Goal: Task Accomplishment & Management: Complete application form

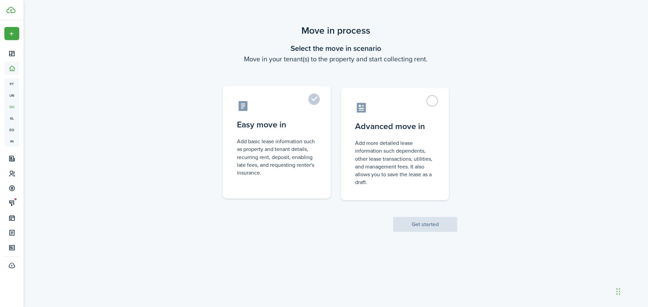
click at [308, 101] on label "Easy move in Add basic lease information such as property and tenant details, r…" at bounding box center [277, 142] width 108 height 113
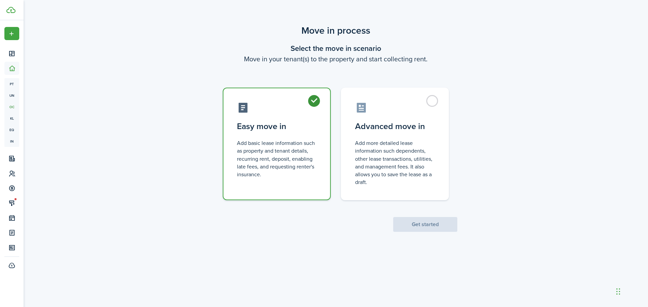
radio input "true"
click at [418, 225] on button "Get started" at bounding box center [425, 224] width 64 height 15
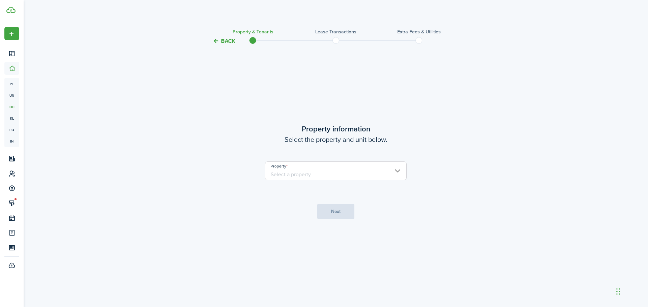
click at [308, 172] on input "Property" at bounding box center [336, 171] width 142 height 19
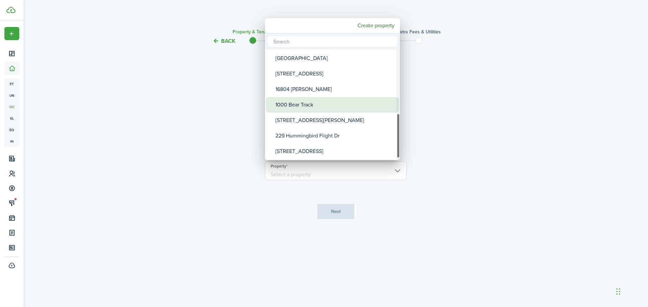
click at [313, 103] on div "1000 Bear Track" at bounding box center [334, 105] width 119 height 16
type input "1000 Bear Track"
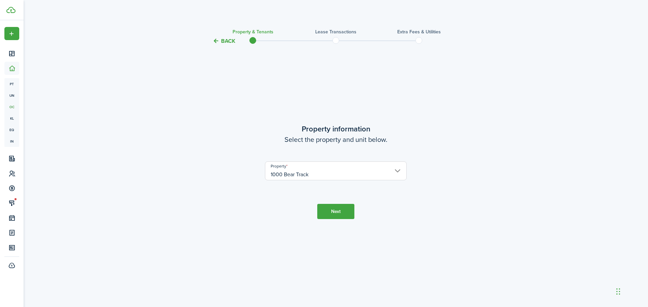
click at [328, 213] on button "Next" at bounding box center [335, 211] width 37 height 15
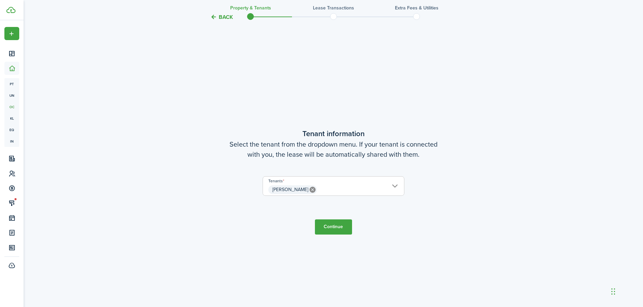
scroll to position [262, 0]
click at [331, 221] on button "Continue" at bounding box center [333, 226] width 37 height 15
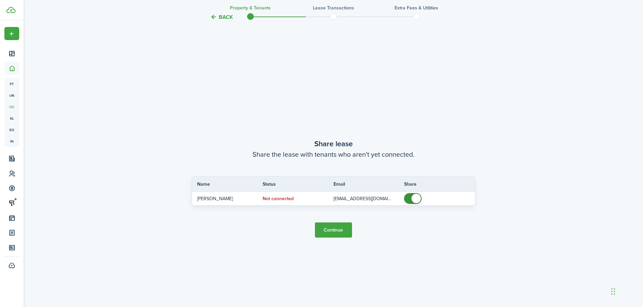
scroll to position [569, 0]
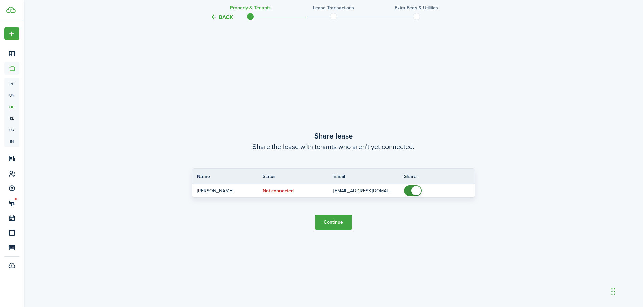
click at [339, 224] on button "Continue" at bounding box center [333, 222] width 37 height 15
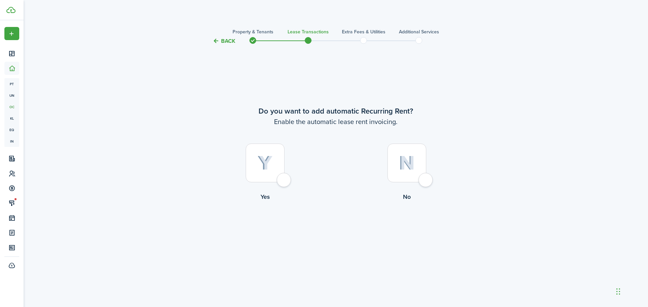
click at [222, 41] on button "Back" at bounding box center [224, 40] width 23 height 7
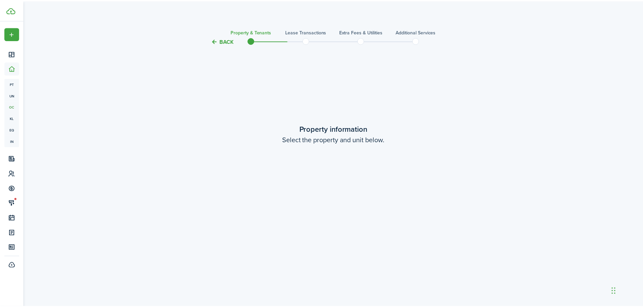
scroll to position [569, 0]
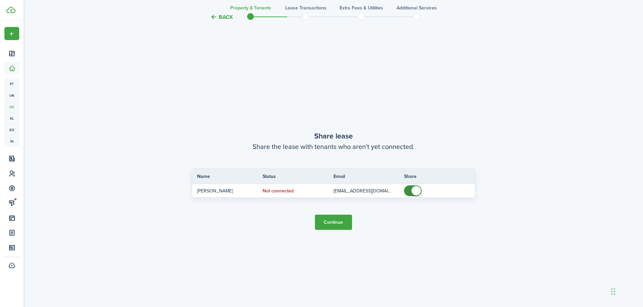
click at [222, 13] on button "Back" at bounding box center [221, 16] width 23 height 7
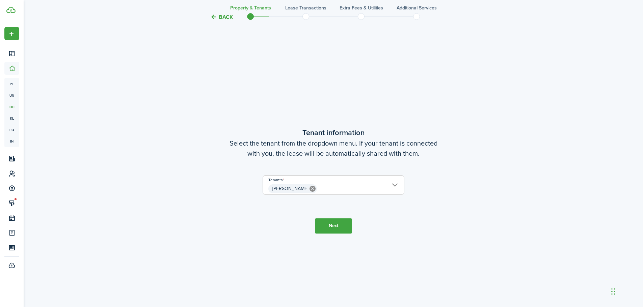
click at [222, 17] on button "Back" at bounding box center [221, 16] width 23 height 7
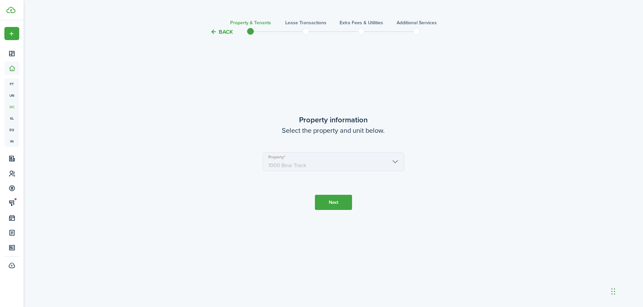
scroll to position [0, 0]
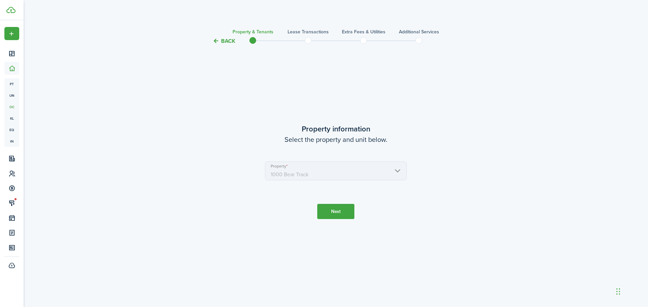
click at [222, 17] on dashboard-content "Back Property & Tenants Lease Transactions Extra fees & Utilities Additional Se…" at bounding box center [336, 153] width 624 height 307
click at [223, 39] on button "Back" at bounding box center [224, 40] width 23 height 7
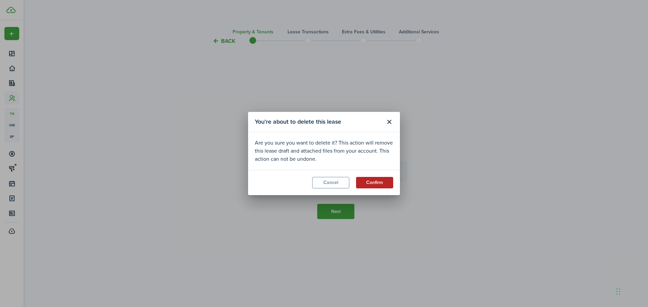
click at [376, 185] on button "Confirm" at bounding box center [374, 182] width 37 height 11
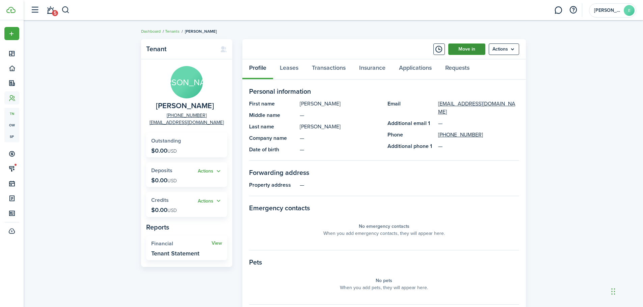
click at [464, 51] on link "Move in" at bounding box center [466, 49] width 37 height 11
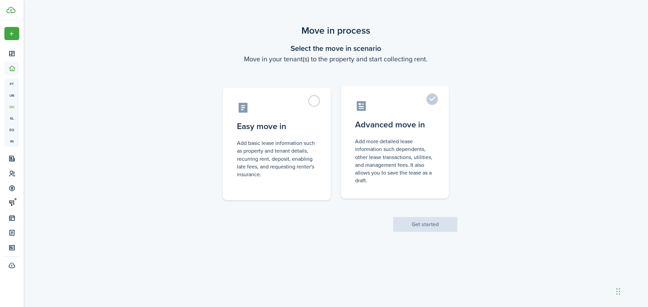
click at [436, 100] on label "Advanced move in Add more detailed lease information such dependents, other lea…" at bounding box center [395, 142] width 108 height 113
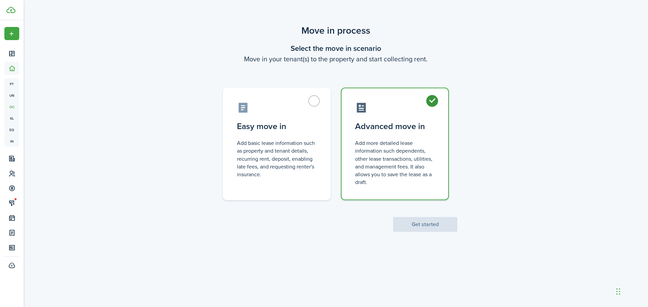
radio input "true"
click at [445, 218] on button "Get started" at bounding box center [425, 224] width 64 height 15
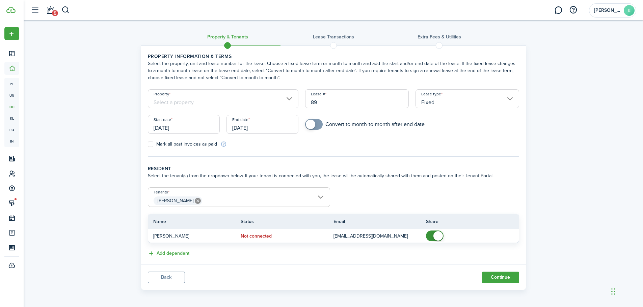
click at [237, 97] on input "Property" at bounding box center [223, 98] width 151 height 19
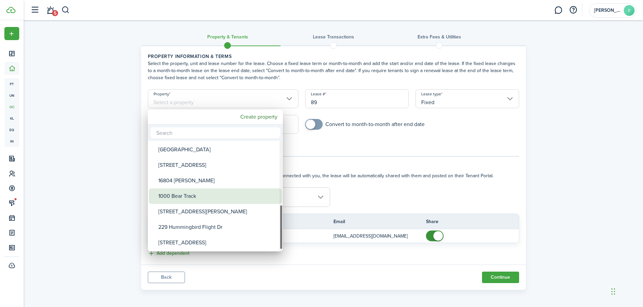
click at [216, 191] on div "1000 Bear Track" at bounding box center [217, 197] width 119 height 16
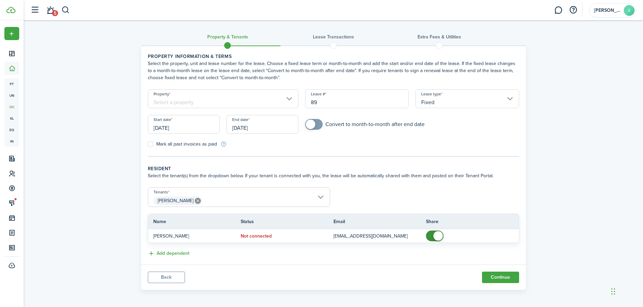
type input "1000 Bear Track"
click at [200, 132] on input "[DATE]" at bounding box center [184, 124] width 72 height 19
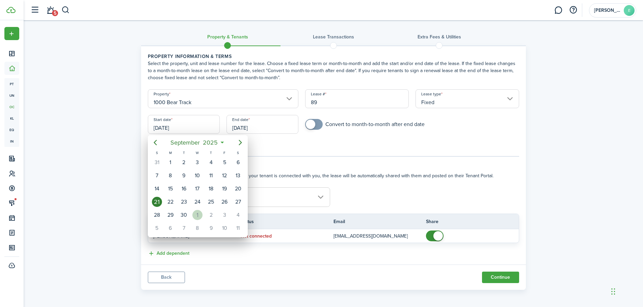
click at [201, 214] on div "1" at bounding box center [197, 215] width 10 height 10
type input "[DATE]"
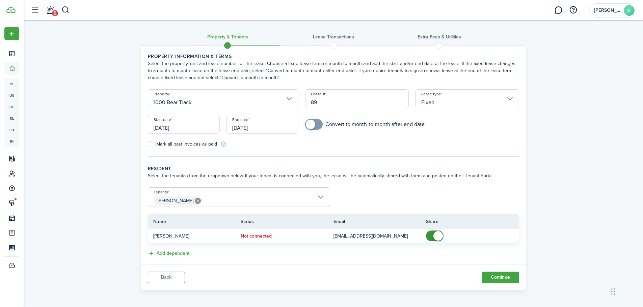
click at [263, 127] on input "[DATE]" at bounding box center [262, 124] width 72 height 19
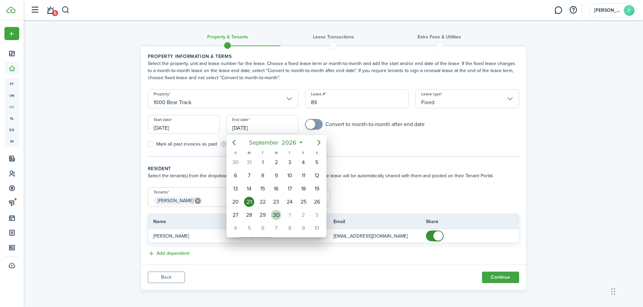
click at [274, 217] on div "30" at bounding box center [276, 215] width 10 height 10
type input "[DATE]"
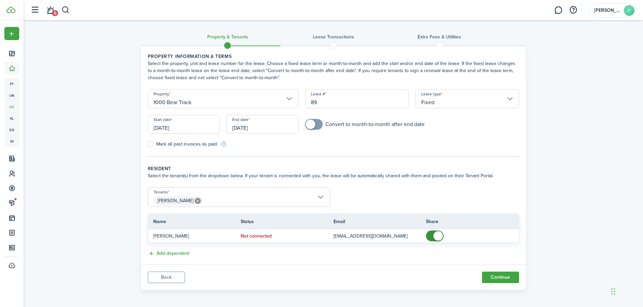
checkbox input "true"
click at [312, 122] on span at bounding box center [310, 124] width 9 height 9
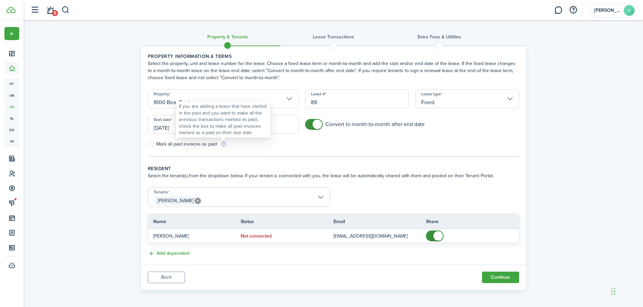
click at [222, 145] on info-icon at bounding box center [223, 144] width 6 height 6
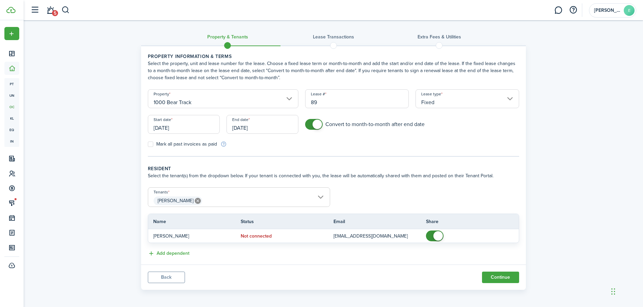
click at [246, 156] on tc-wizard-step "Property information & terms Select the property, unit and lease number for the…" at bounding box center [333, 105] width 371 height 104
click at [497, 276] on button "Continue" at bounding box center [500, 276] width 37 height 11
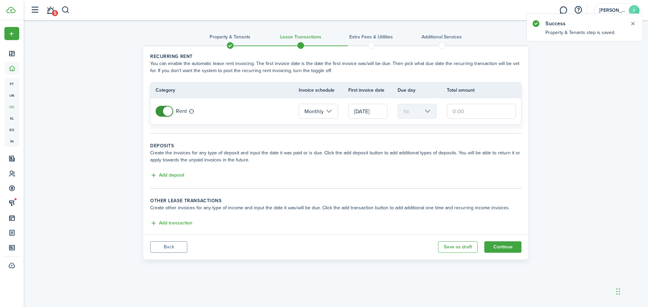
click at [467, 114] on input "text" at bounding box center [481, 111] width 69 height 15
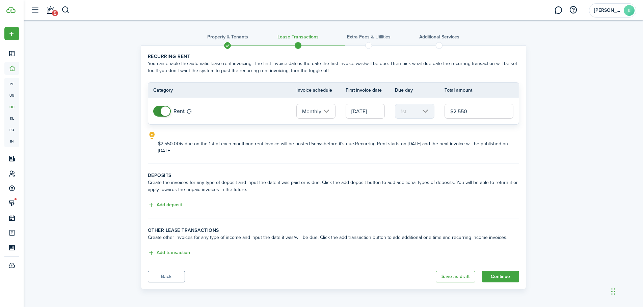
type input "$2,550.00"
click at [541, 127] on div "Property & Tenants Lease Transactions Extra fees & Utilities Additional Service…" at bounding box center [333, 156] width 619 height 273
click at [173, 204] on button "Add deposit" at bounding box center [165, 205] width 34 height 8
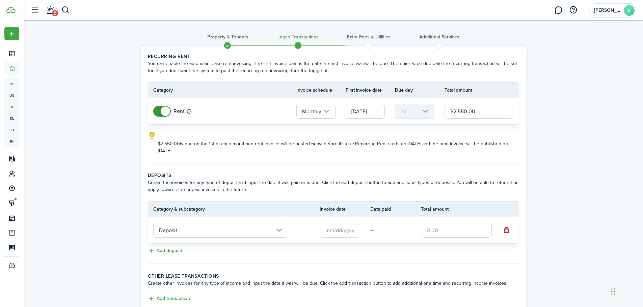
click at [246, 233] on input "Deposit" at bounding box center [220, 230] width 135 height 15
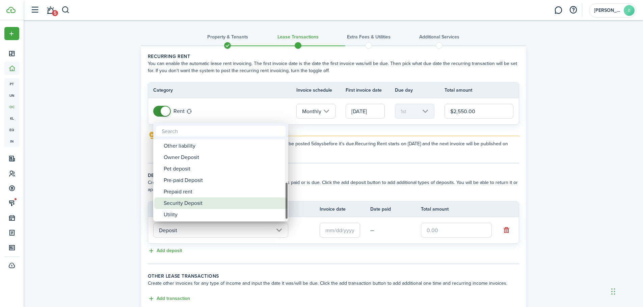
click at [205, 205] on div "Security Deposit" at bounding box center [223, 203] width 119 height 11
type input "Deposit / Security Deposit"
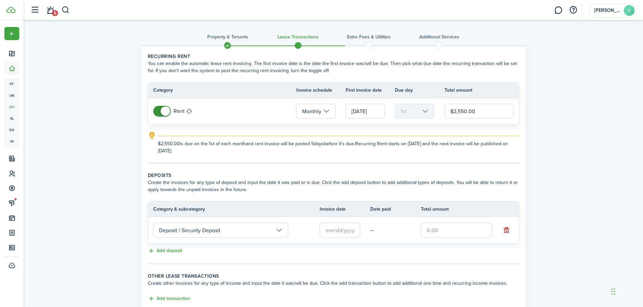
click at [344, 230] on input "text" at bounding box center [339, 230] width 40 height 15
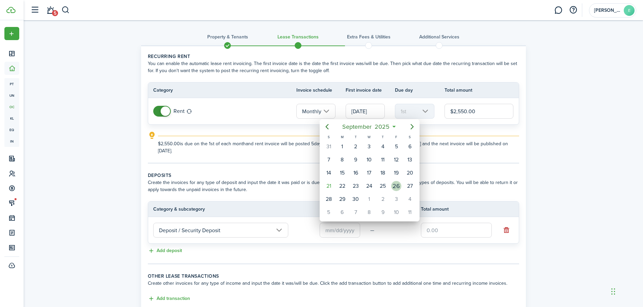
click at [397, 187] on div "26" at bounding box center [396, 186] width 10 height 10
type input "[DATE]"
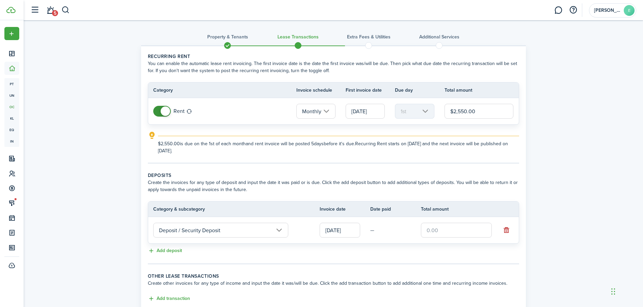
click at [439, 230] on input "text" at bounding box center [456, 230] width 71 height 15
type input "$5,100.00"
click at [442, 251] on div "Add deposit" at bounding box center [333, 251] width 371 height 8
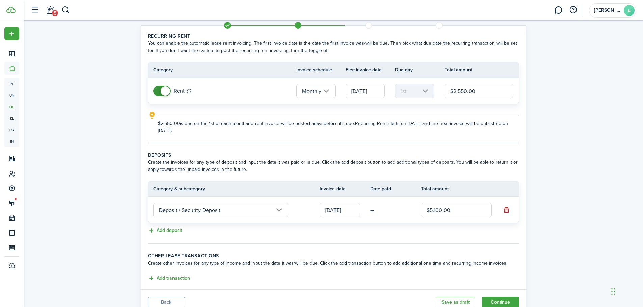
scroll to position [46, 0]
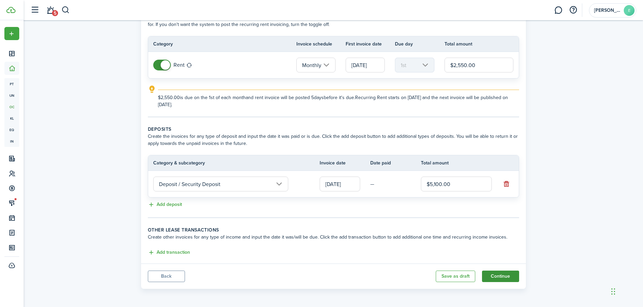
click at [490, 275] on button "Continue" at bounding box center [500, 276] width 37 height 11
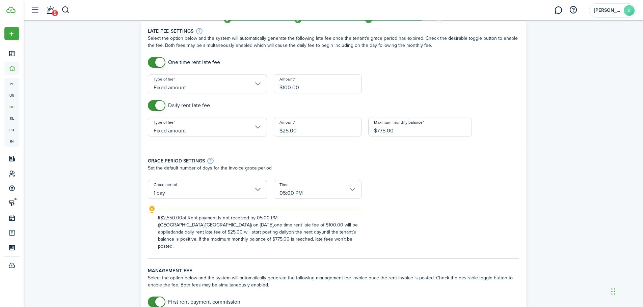
scroll to position [34, 0]
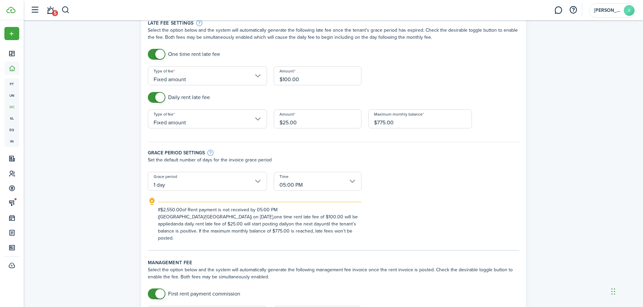
click at [229, 173] on input "1 day" at bounding box center [207, 181] width 119 height 19
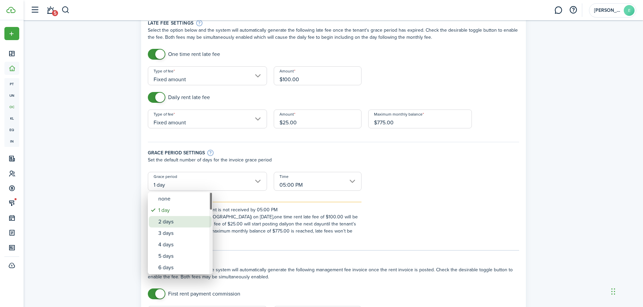
click at [170, 223] on div "2 days" at bounding box center [182, 221] width 49 height 11
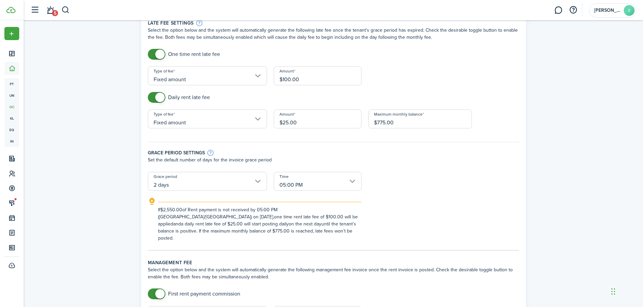
click at [311, 182] on input "05:00 PM" at bounding box center [318, 181] width 88 height 19
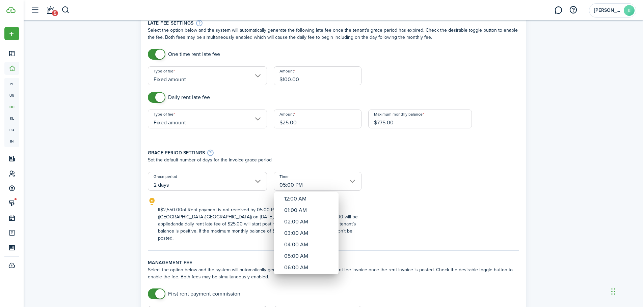
click at [311, 182] on div at bounding box center [321, 153] width 751 height 415
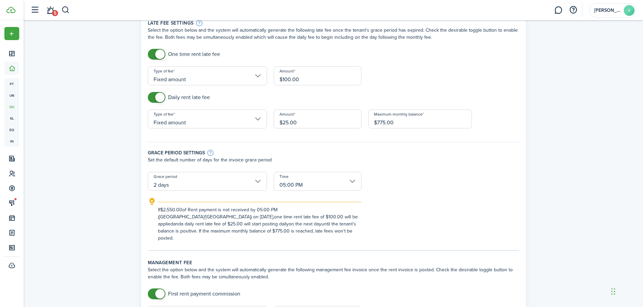
click at [236, 181] on input "2 days" at bounding box center [207, 181] width 119 height 19
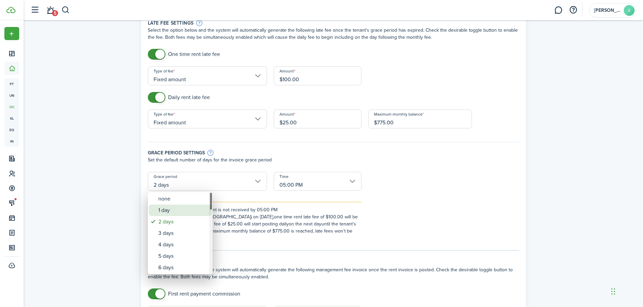
click at [187, 206] on div "1 day" at bounding box center [182, 210] width 49 height 11
type input "1 day"
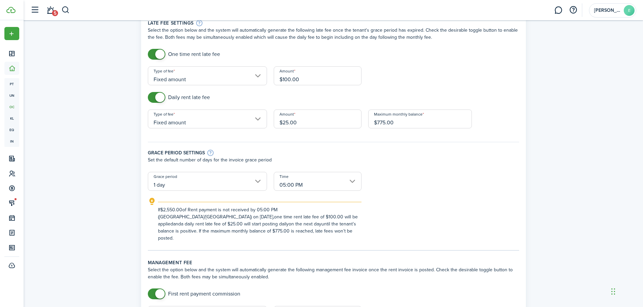
click at [315, 177] on input "05:00 PM" at bounding box center [318, 181] width 88 height 19
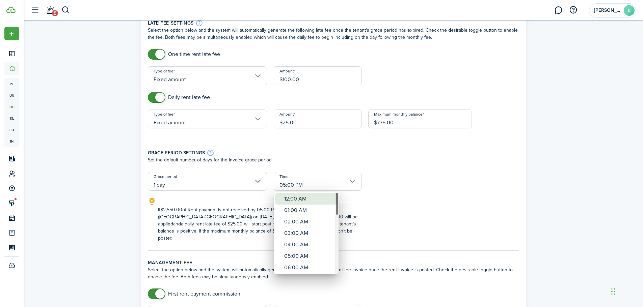
click at [306, 198] on div "12:00 AM" at bounding box center [308, 198] width 49 height 11
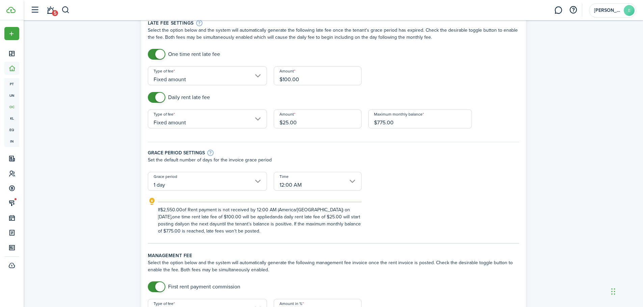
click at [430, 198] on div "If $2,550.00 of Rent payment is not received by 12:00 AM (America/[GEOGRAPHIC_D…" at bounding box center [333, 216] width 385 height 37
click at [321, 186] on input "12:00 AM" at bounding box center [318, 181] width 88 height 19
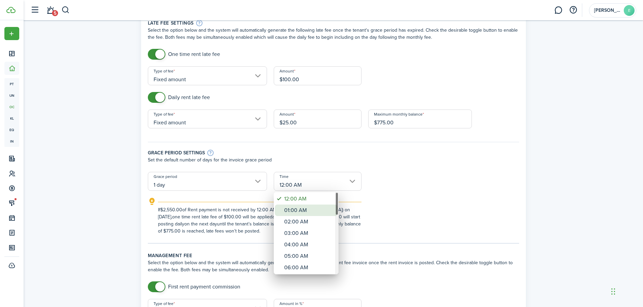
click at [314, 206] on div "01:00 AM" at bounding box center [308, 210] width 49 height 11
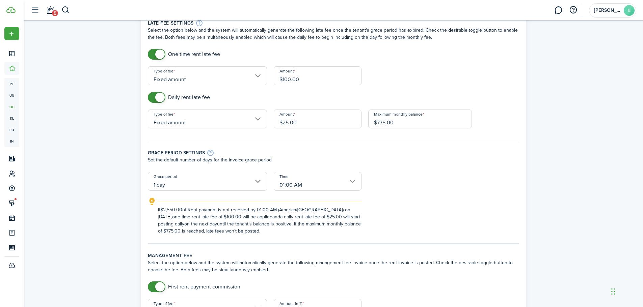
click at [322, 182] on input "01:00 AM" at bounding box center [318, 181] width 88 height 19
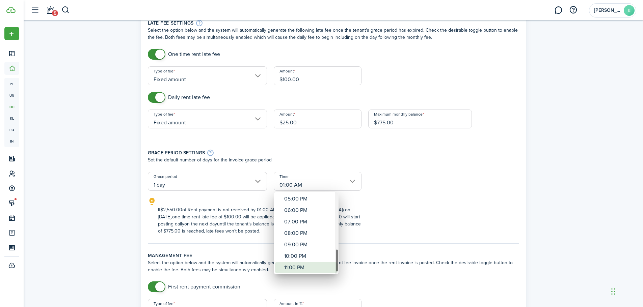
click at [307, 268] on div "11:00 PM" at bounding box center [308, 267] width 49 height 11
type input "11:00 PM"
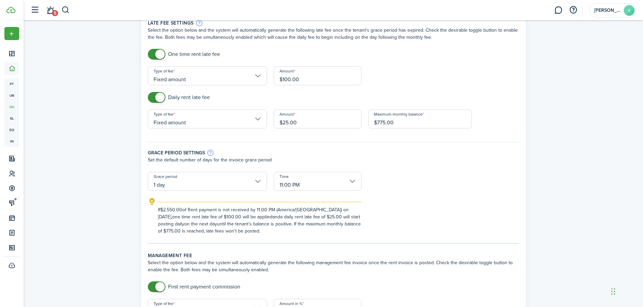
click at [363, 225] on div "If $2,550.00 of Rent payment is not received by 11:00 PM (America/[GEOGRAPHIC_D…" at bounding box center [254, 216] width 220 height 37
click at [289, 186] on input "11:00 PM" at bounding box center [318, 181] width 88 height 19
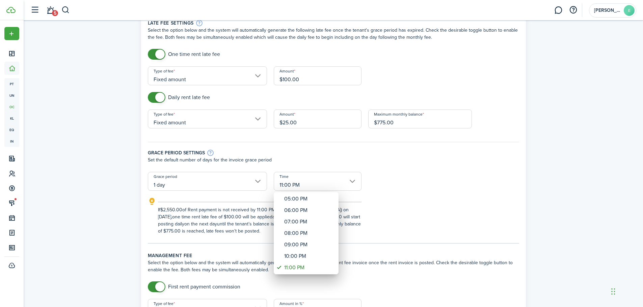
click at [288, 185] on div at bounding box center [321, 153] width 751 height 415
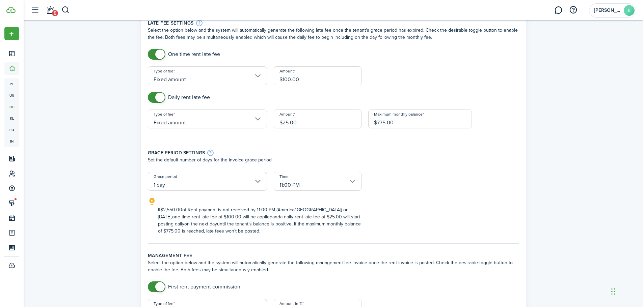
click at [241, 181] on input "1 day" at bounding box center [207, 181] width 119 height 19
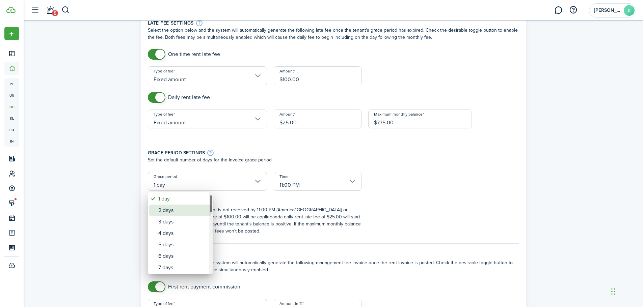
click at [195, 209] on div "2 days" at bounding box center [182, 210] width 49 height 11
type input "2 days"
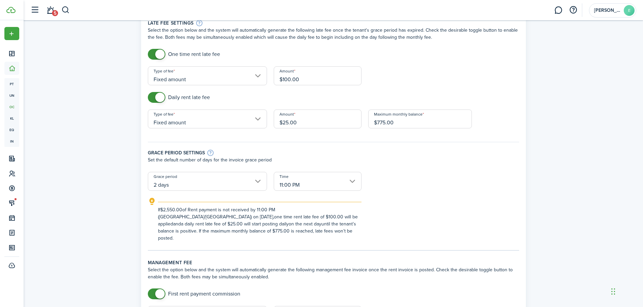
click at [302, 181] on input "11:00 PM" at bounding box center [318, 181] width 88 height 19
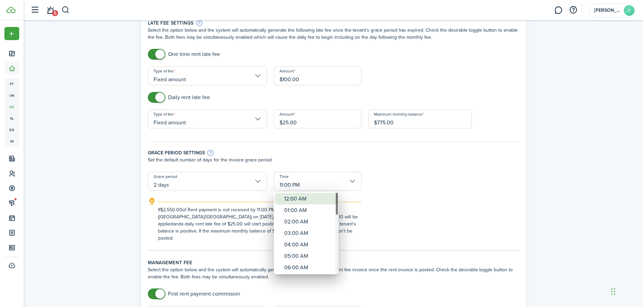
click at [298, 196] on div "12:00 AM" at bounding box center [308, 198] width 49 height 11
click at [293, 201] on div "12:00 AM" at bounding box center [308, 198] width 49 height 11
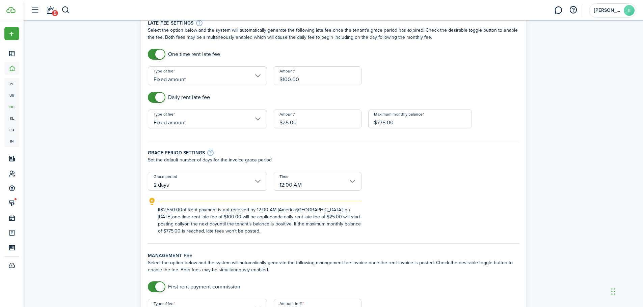
click at [404, 201] on div "If $2,550.00 of Rent payment is not received by 12:00 AM (America/[GEOGRAPHIC_D…" at bounding box center [333, 216] width 385 height 37
click at [282, 182] on input "12:00 AM" at bounding box center [318, 181] width 88 height 19
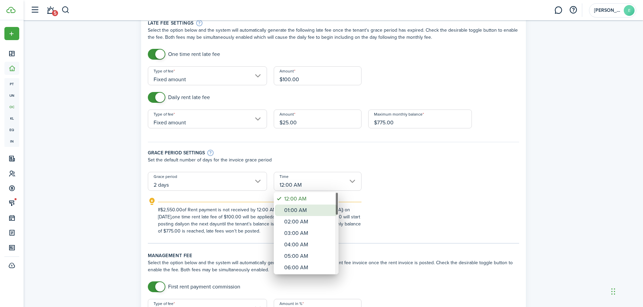
click at [288, 207] on div "01:00 AM" at bounding box center [308, 210] width 49 height 11
type input "01:00 AM"
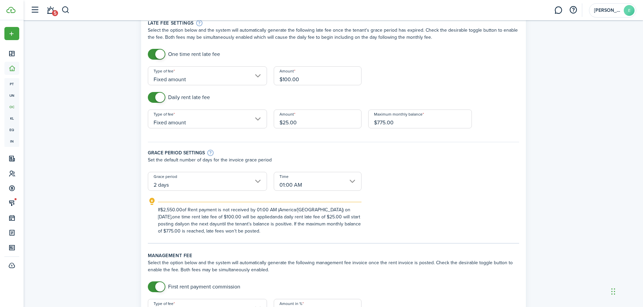
click at [381, 201] on div "If $2,550.00 of Rent payment is not received by 01:00 AM (America/[GEOGRAPHIC_D…" at bounding box center [333, 216] width 385 height 37
click at [389, 203] on div "If $2,550.00 of Rent payment is not received by 01:00 AM (America/[GEOGRAPHIC_D…" at bounding box center [333, 216] width 385 height 37
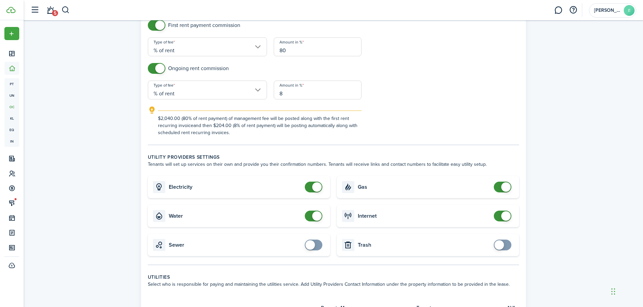
scroll to position [304, 0]
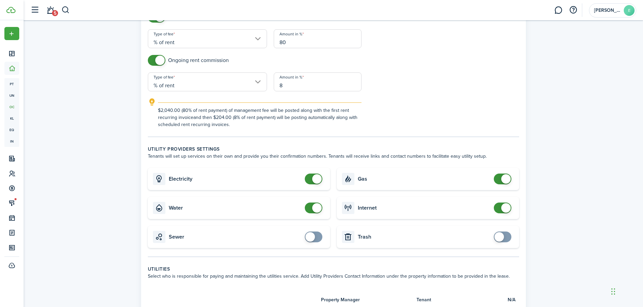
checkbox input "true"
click at [310, 234] on span at bounding box center [309, 236] width 9 height 9
checkbox input "true"
click at [499, 238] on span at bounding box center [498, 236] width 9 height 9
click at [502, 207] on span at bounding box center [505, 207] width 9 height 9
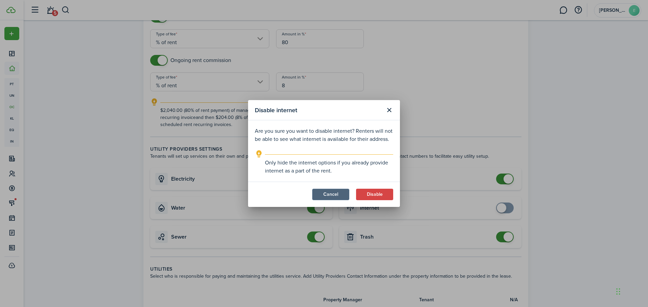
click at [335, 192] on button "Cancel" at bounding box center [330, 194] width 37 height 11
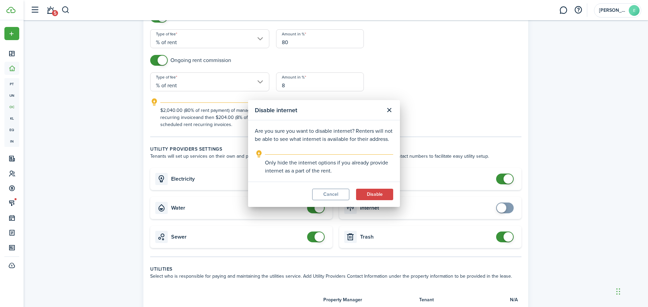
checkbox input "true"
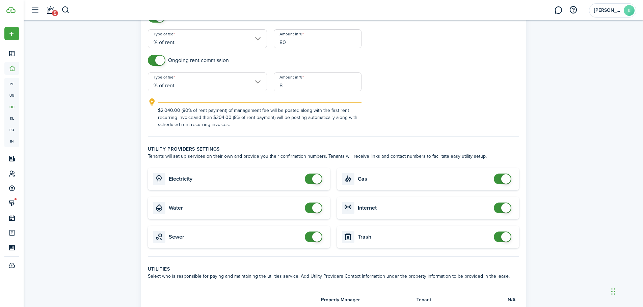
checkbox input "false"
click at [503, 177] on span at bounding box center [505, 178] width 9 height 9
click at [319, 176] on span at bounding box center [316, 178] width 9 height 9
checkbox input "true"
click at [312, 179] on span at bounding box center [309, 178] width 9 height 9
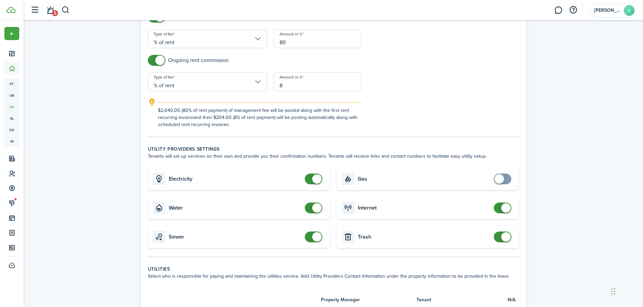
click at [506, 209] on span at bounding box center [505, 207] width 9 height 9
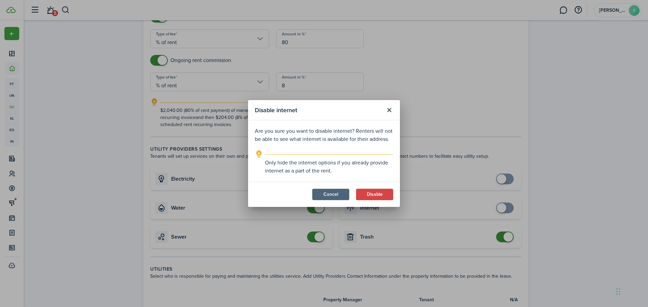
click at [316, 193] on button "Cancel" at bounding box center [330, 194] width 37 height 11
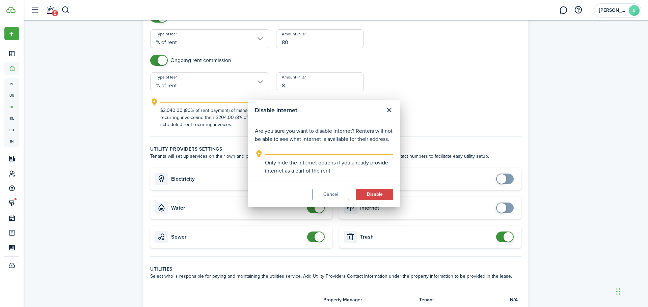
checkbox input "true"
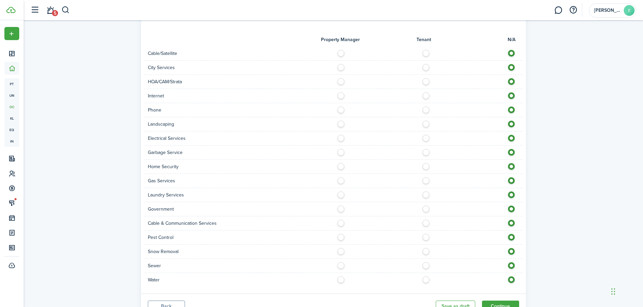
scroll to position [594, 0]
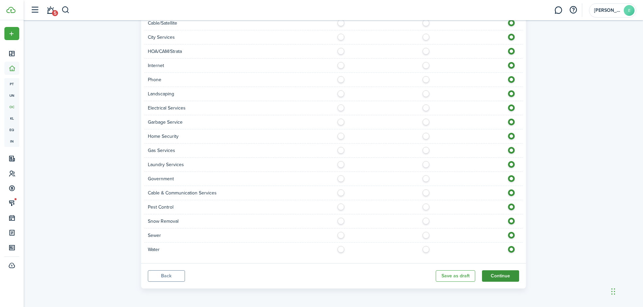
click at [495, 276] on button "Continue" at bounding box center [500, 276] width 37 height 11
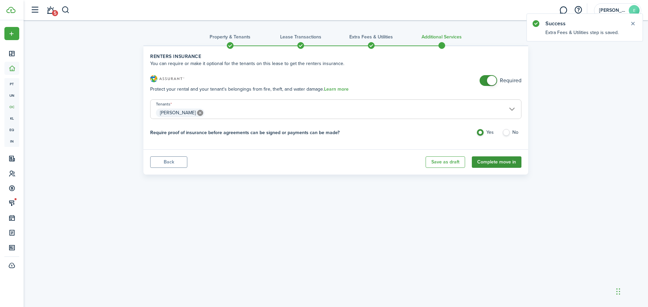
click at [513, 160] on button "Complete move in" at bounding box center [497, 162] width 50 height 11
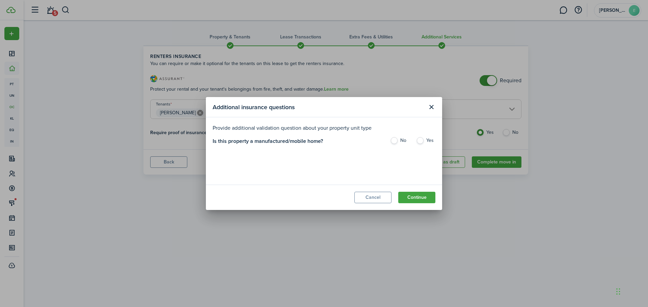
click at [397, 140] on label "No" at bounding box center [399, 142] width 19 height 10
radio input "true"
click at [418, 197] on button "Continue" at bounding box center [416, 197] width 37 height 11
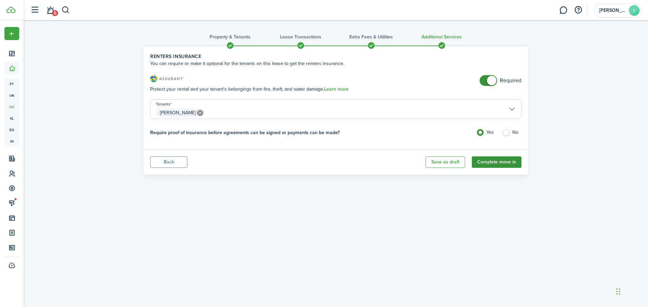
click at [489, 163] on button "Complete move in" at bounding box center [497, 162] width 50 height 11
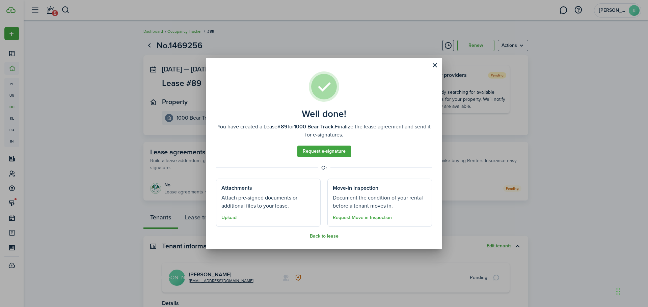
click at [329, 238] on button "Back to lease" at bounding box center [324, 236] width 29 height 5
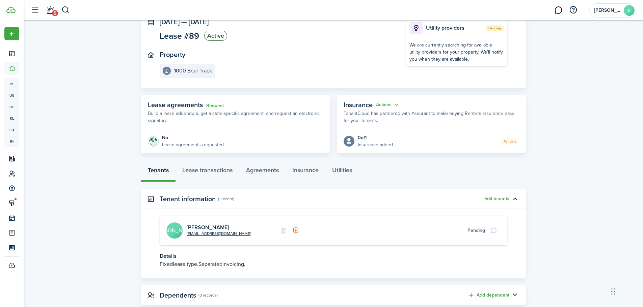
scroll to position [64, 0]
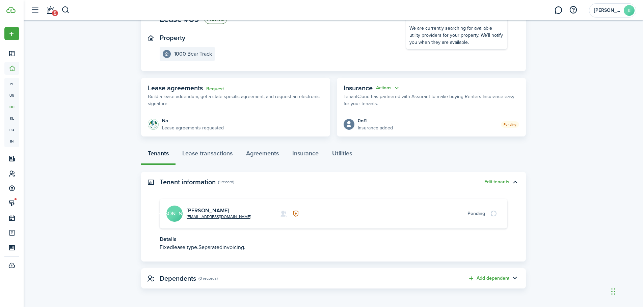
click at [180, 207] on card-avatar "[PERSON_NAME]" at bounding box center [174, 214] width 16 height 16
click at [175, 211] on avatar-text "[PERSON_NAME]" at bounding box center [174, 214] width 16 height 16
click at [203, 211] on link "[PERSON_NAME]" at bounding box center [208, 211] width 42 height 8
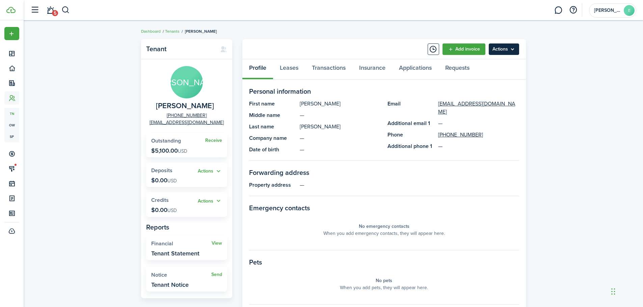
click at [497, 50] on menu-btn "Actions" at bounding box center [503, 49] width 30 height 11
click at [545, 95] on div "Tenant [PERSON_NAME] [PHONE_NUMBER] [EMAIL_ADDRESS][DOMAIN_NAME] Receive Outsta…" at bounding box center [333, 233] width 619 height 395
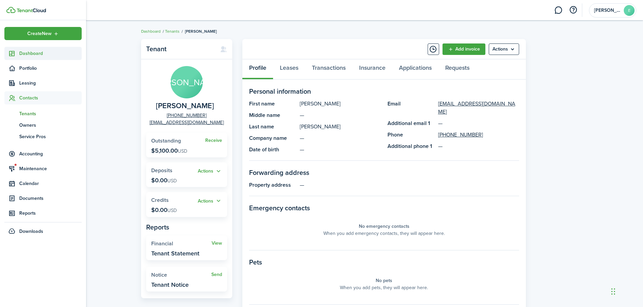
click at [28, 54] on span "Dashboard" at bounding box center [50, 53] width 62 height 7
